Goal: Check status: Check status

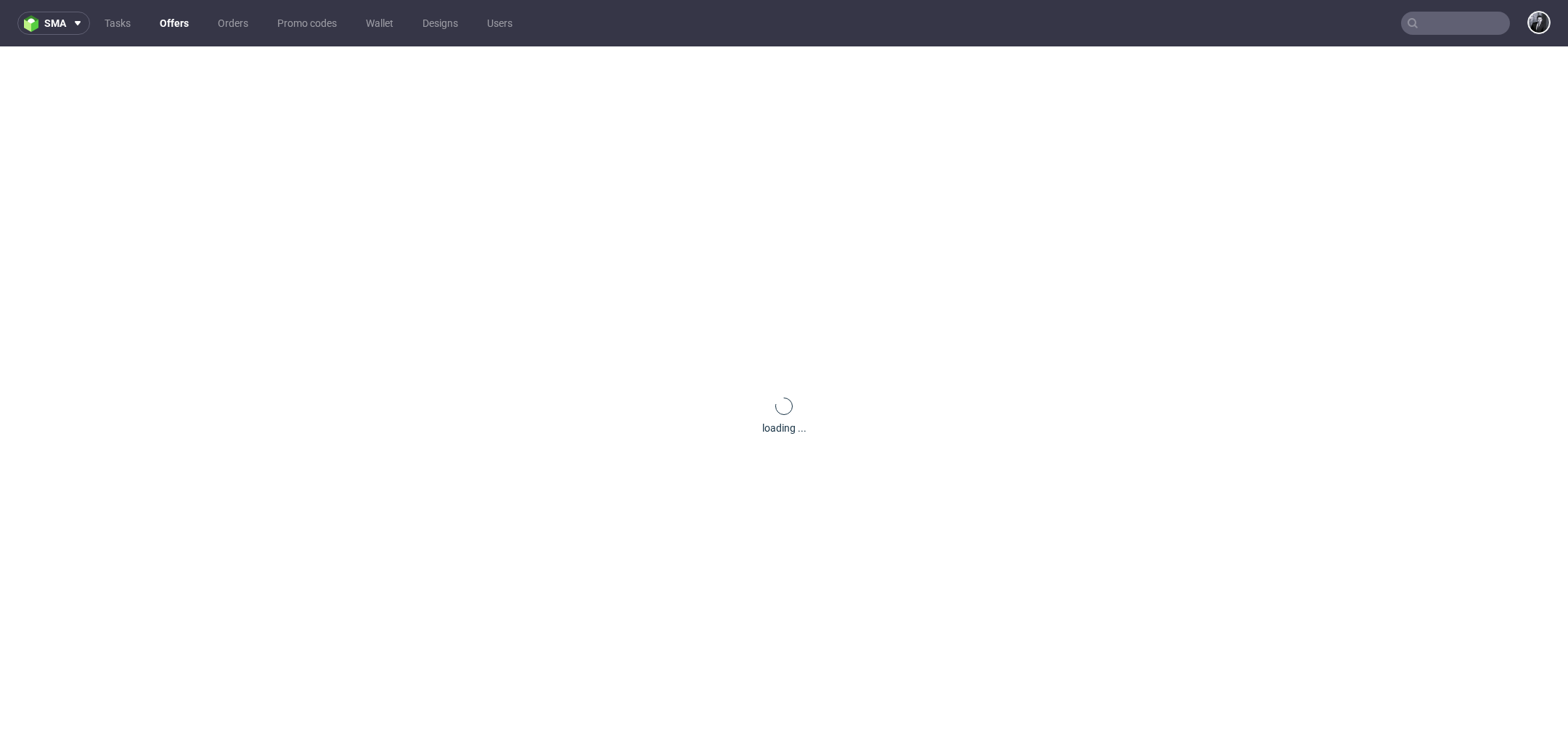
click at [181, 35] on nav "sma Tasks Offers Orders Promo codes Wallet Designs Users" at bounding box center [784, 23] width 1568 height 46
click at [176, 31] on link "Offers" at bounding box center [174, 24] width 46 height 24
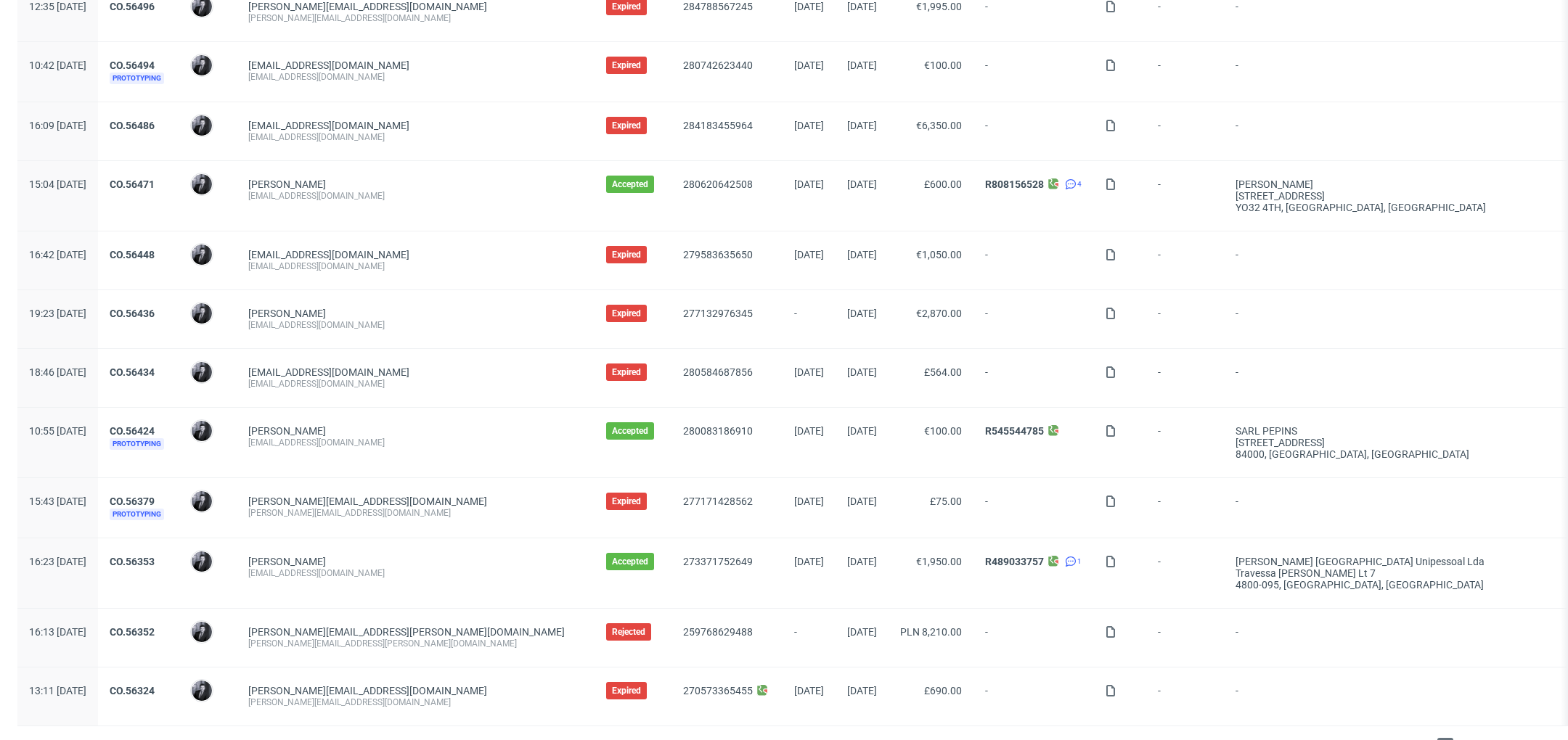
scroll to position [1329, 0]
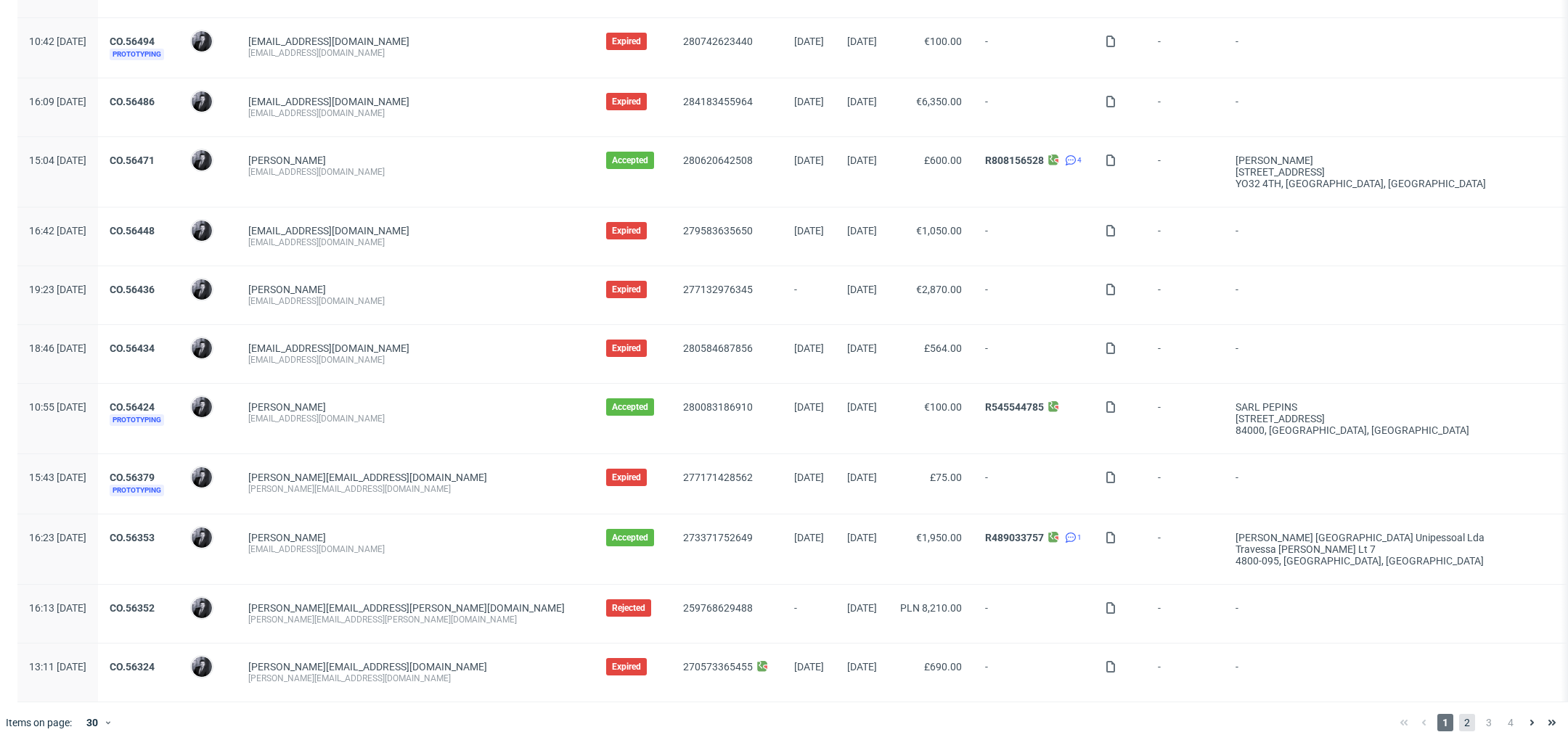
click at [1459, 714] on span "2" at bounding box center [1466, 723] width 16 height 17
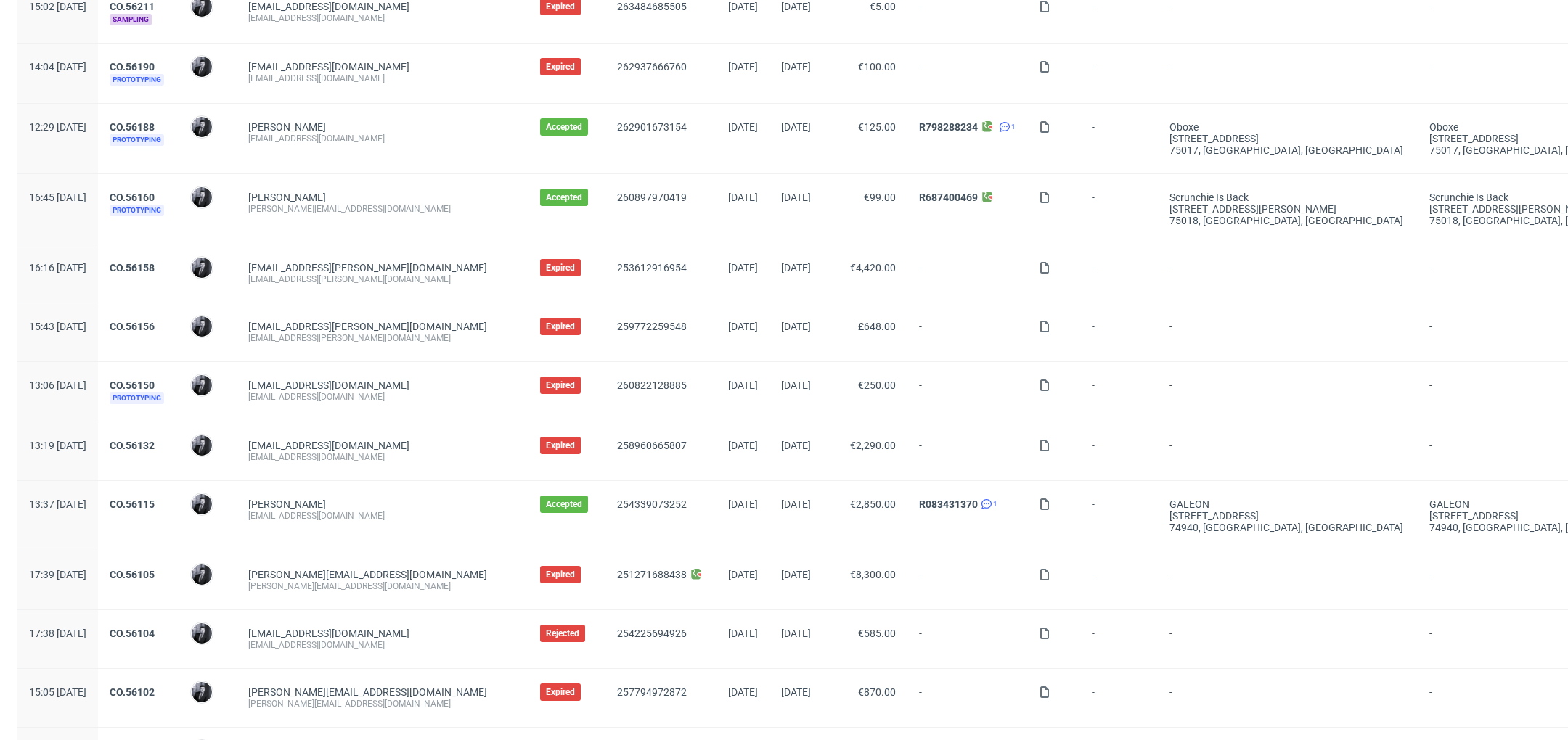
scroll to position [1341, 0]
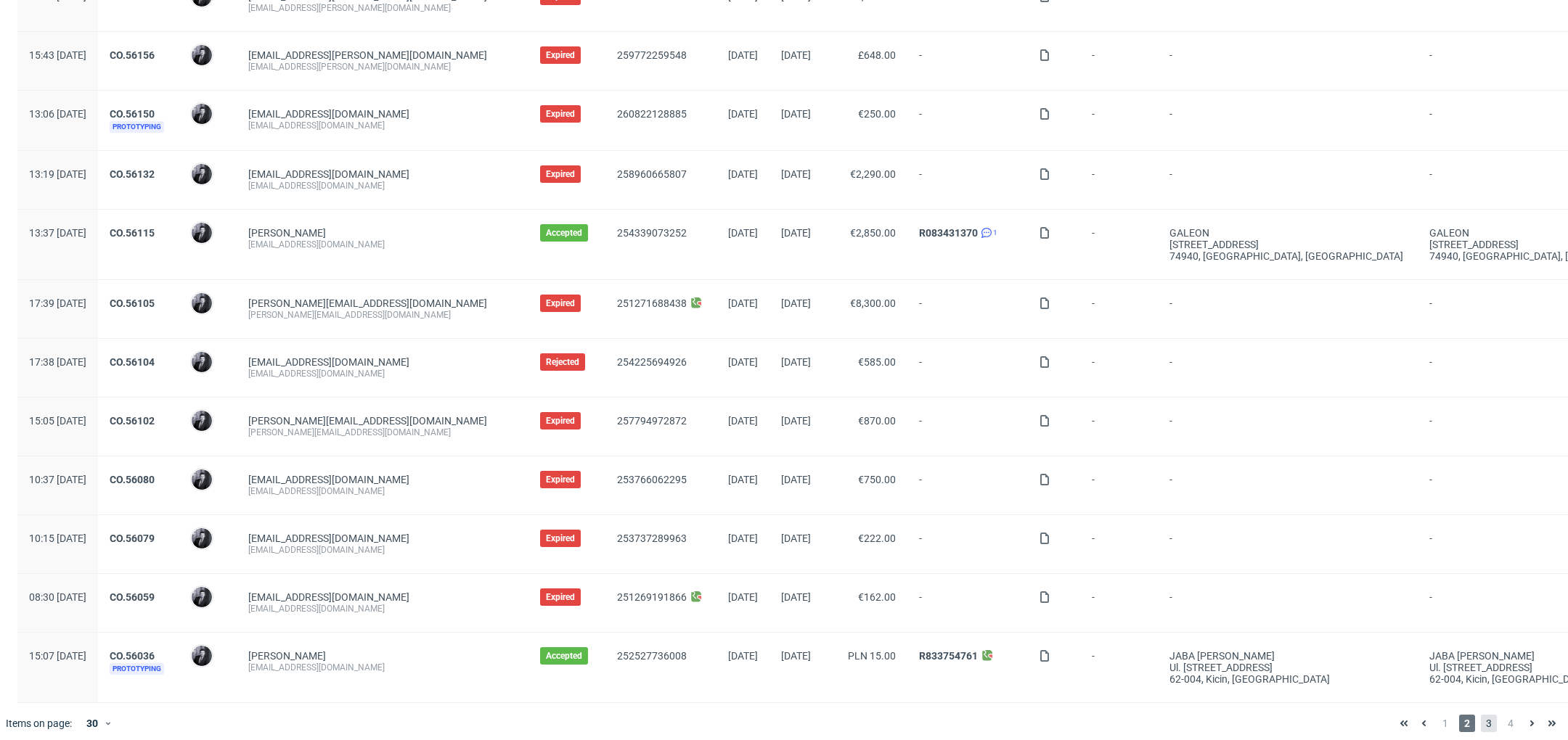
click at [1481, 715] on span "3" at bounding box center [1488, 723] width 16 height 17
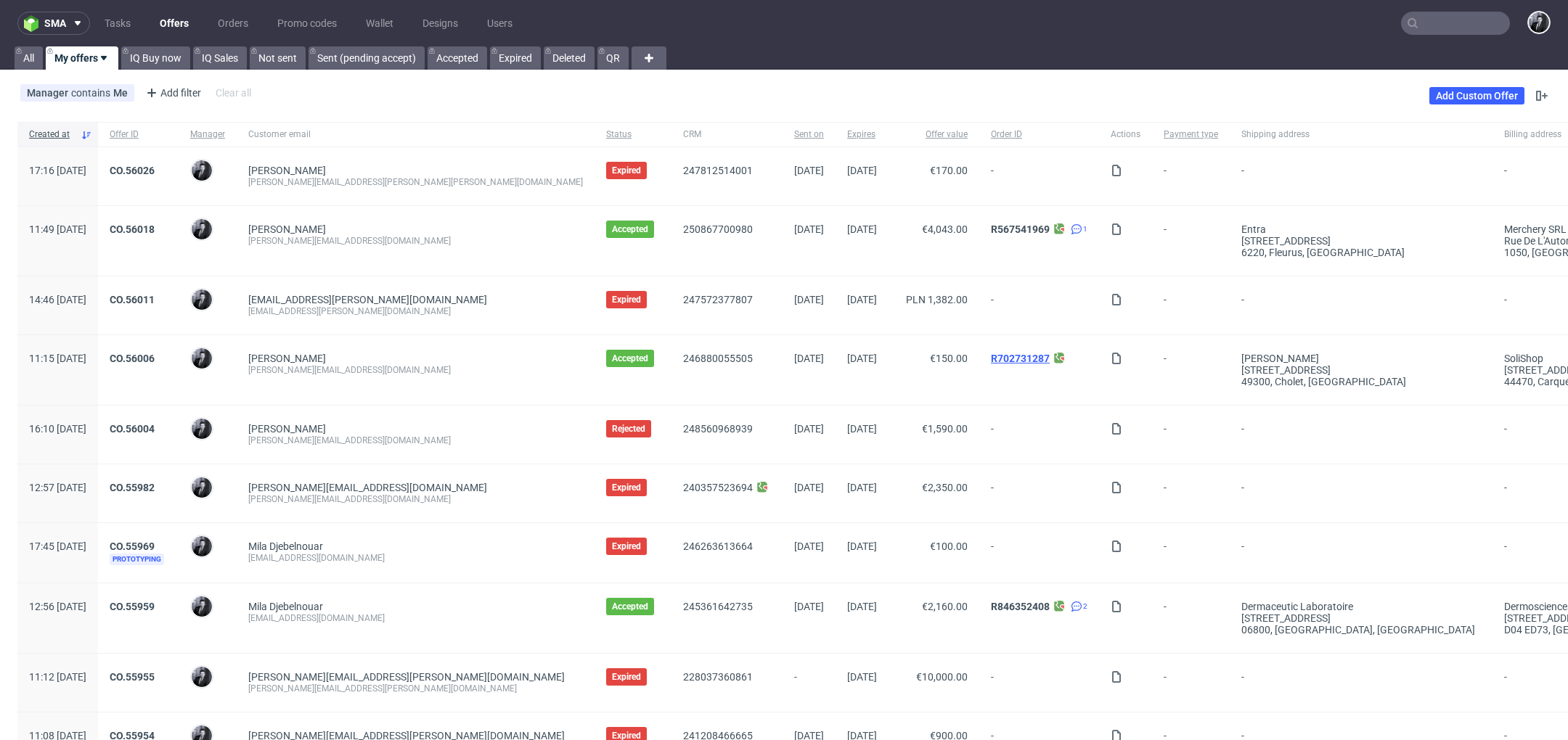
click at [991, 357] on link "R702731287" at bounding box center [1020, 358] width 59 height 12
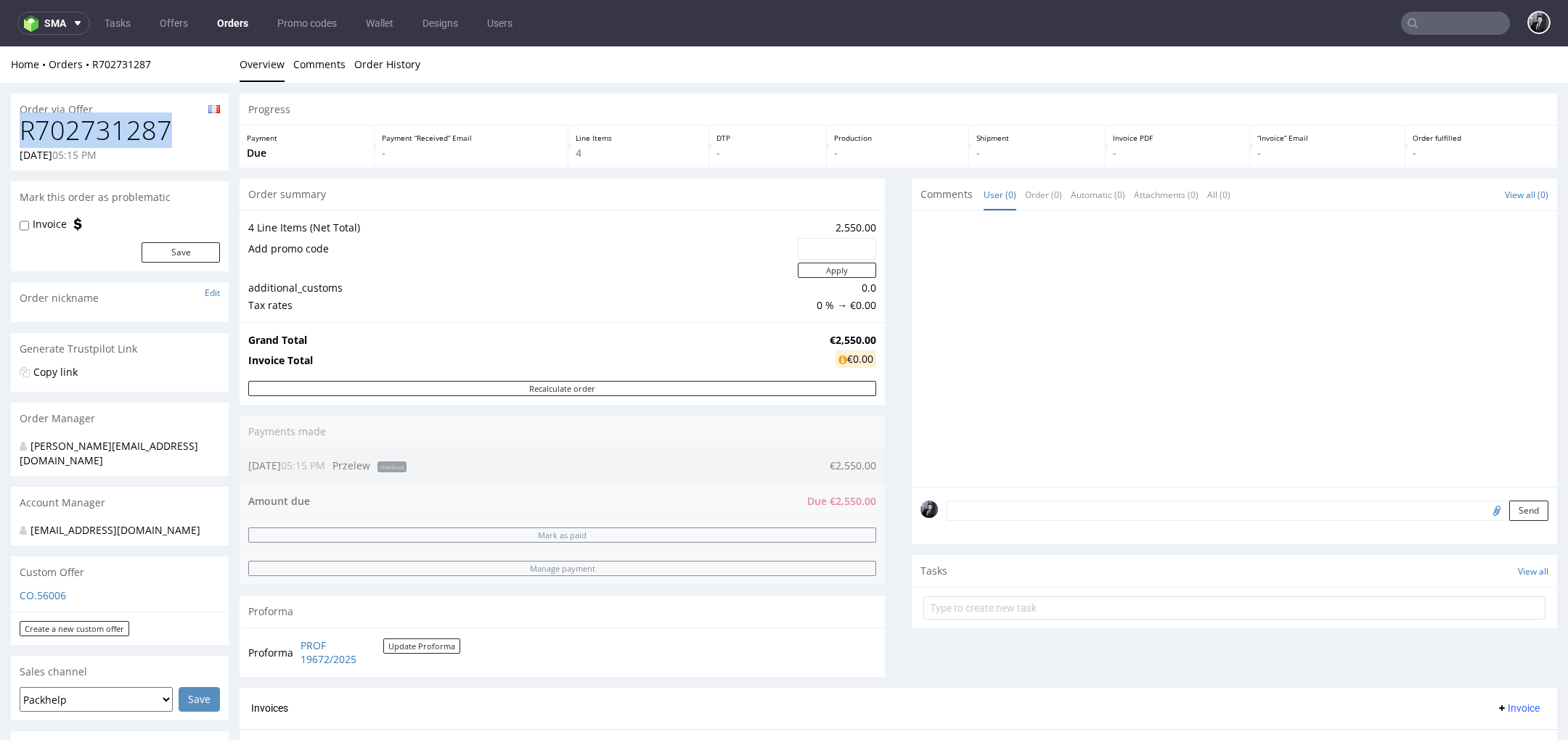
drag, startPoint x: 165, startPoint y: 132, endPoint x: 2, endPoint y: 133, distance: 163.0
copy h1 "R702731287"
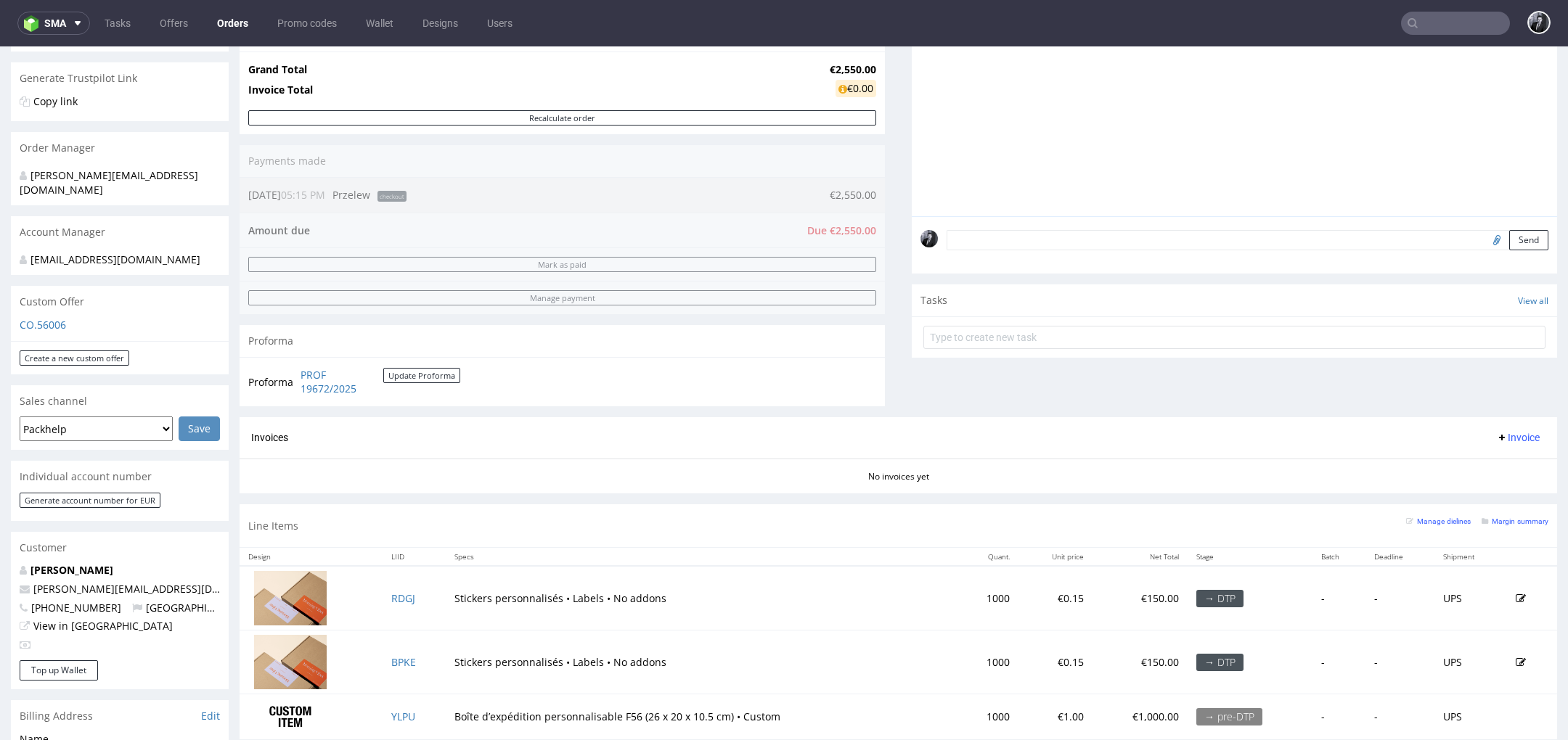
scroll to position [292, 0]
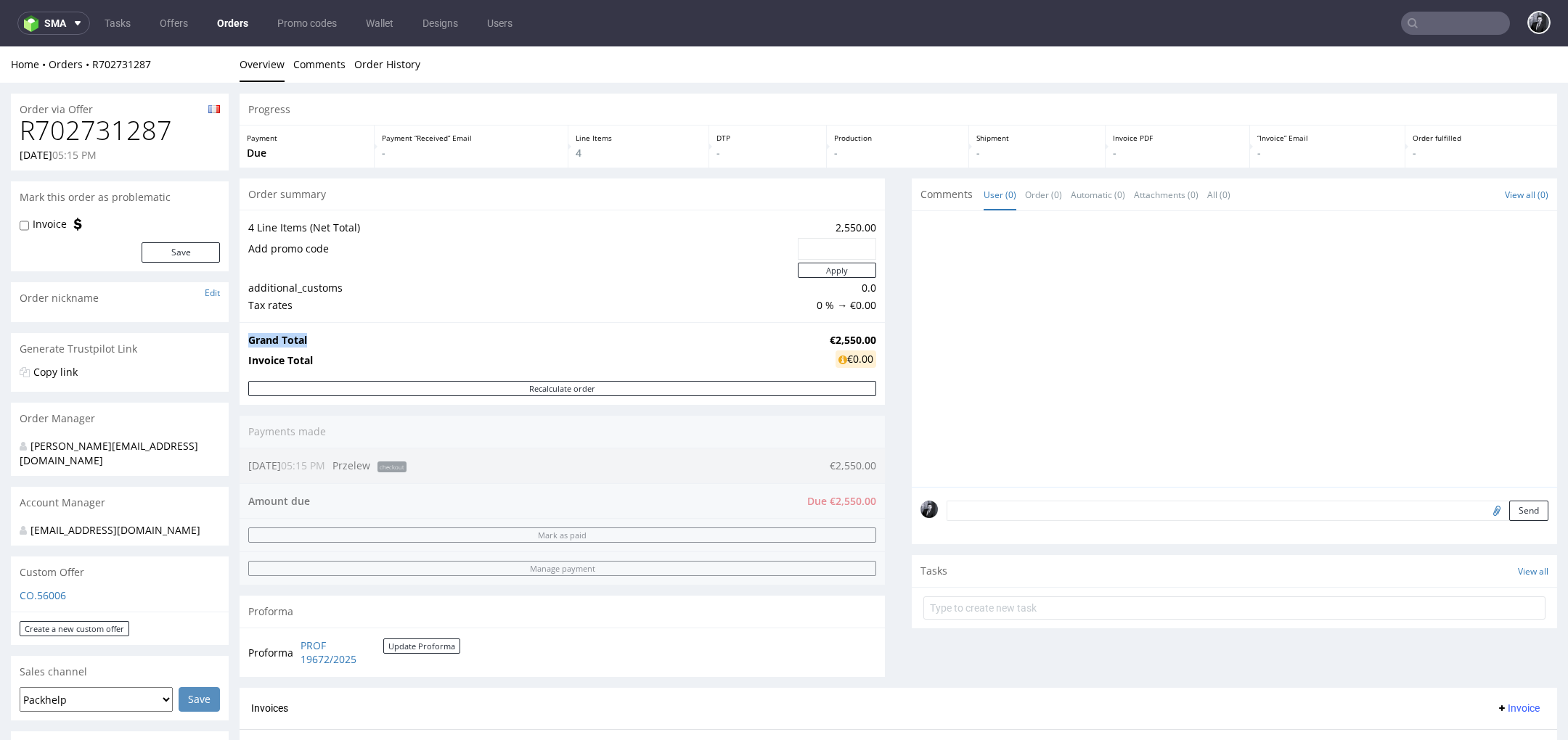
drag, startPoint x: 798, startPoint y: 338, endPoint x: 869, endPoint y: 339, distance: 71.0
click at [870, 340] on div "Grand Total €2,550.00 Invoice Total €0.00" at bounding box center [562, 351] width 645 height 59
click at [869, 339] on div "Grand Total €2,550.00 Invoice Total €0.00" at bounding box center [562, 351] width 645 height 59
drag, startPoint x: 819, startPoint y: 339, endPoint x: 868, endPoint y: 339, distance: 49.0
click at [868, 339] on div "Grand Total €2,550.00 Invoice Total €0.00" at bounding box center [562, 351] width 645 height 59
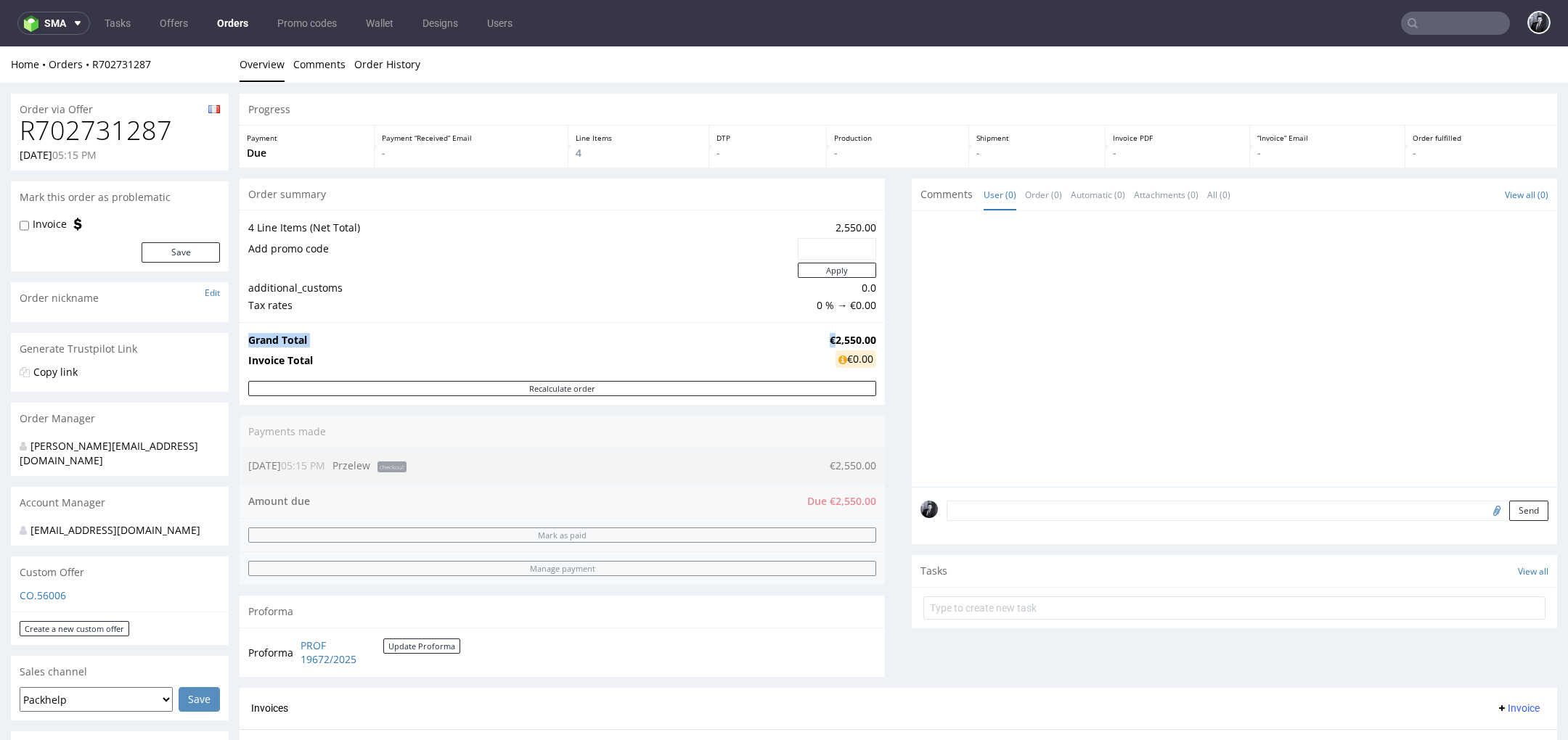
click at [868, 339] on div "Grand Total €2,550.00 Invoice Total €0.00" at bounding box center [562, 351] width 645 height 59
drag, startPoint x: 816, startPoint y: 339, endPoint x: 866, endPoint y: 338, distance: 50.0
click at [866, 338] on strong "€2,550.00" at bounding box center [852, 340] width 46 height 14
copy strong "€2,550.00"
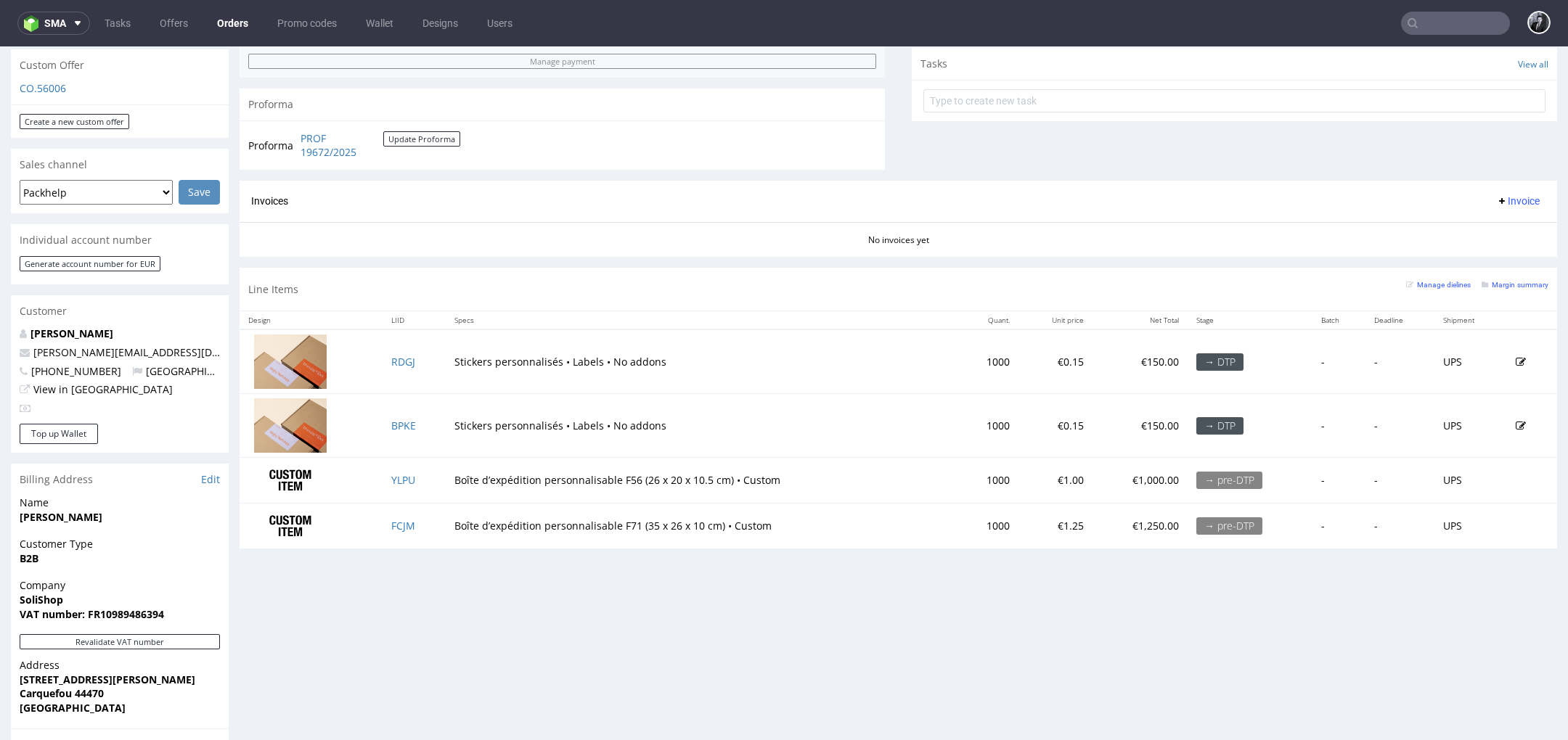
scroll to position [527, 0]
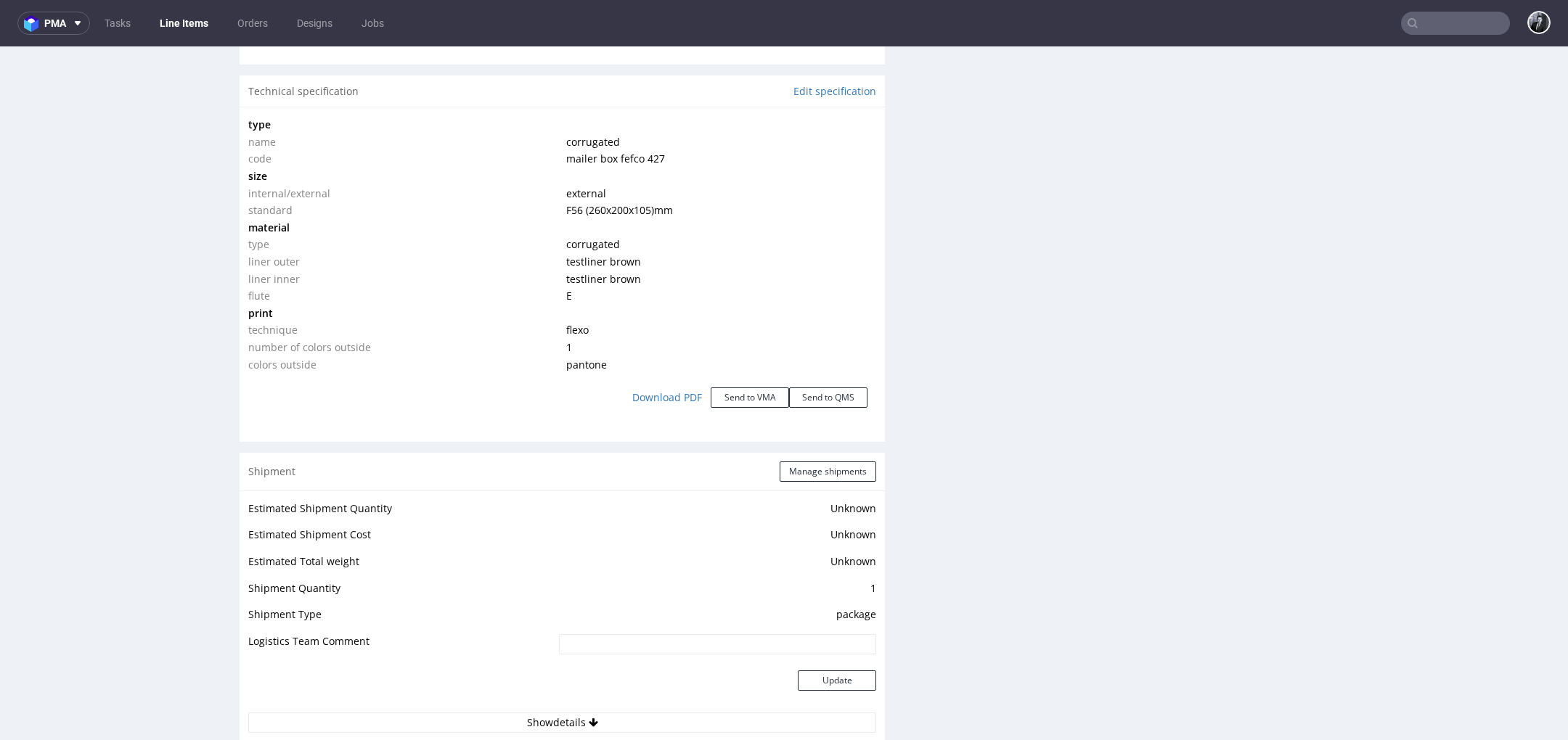
scroll to position [1338, 0]
